Goal: Find specific page/section: Find specific page/section

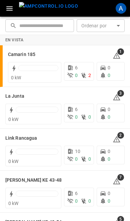
click at [27, 10] on img "menu" at bounding box center [48, 6] width 59 height 8
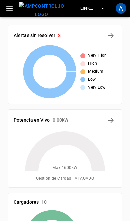
click at [118, 8] on div "A" at bounding box center [120, 8] width 11 height 11
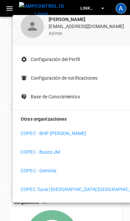
scroll to position [29, 0]
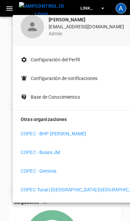
click at [38, 133] on p "COPEC - BHP [PERSON_NAME]" at bounding box center [53, 133] width 65 height 7
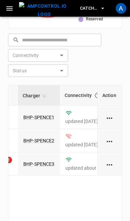
scroll to position [0, 36]
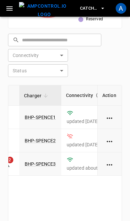
click at [31, 161] on link "BHP-SPENCE3" at bounding box center [40, 163] width 31 height 5
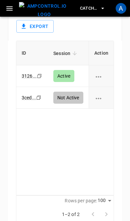
scroll to position [735, 0]
